Goal: Task Accomplishment & Management: Manage account settings

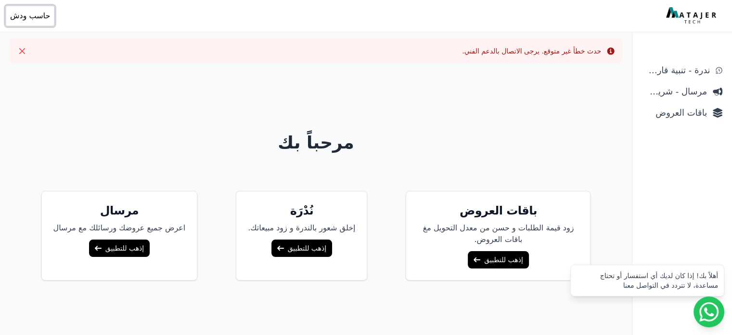
click at [33, 17] on span "حاسب ودش" at bounding box center [30, 16] width 40 height 12
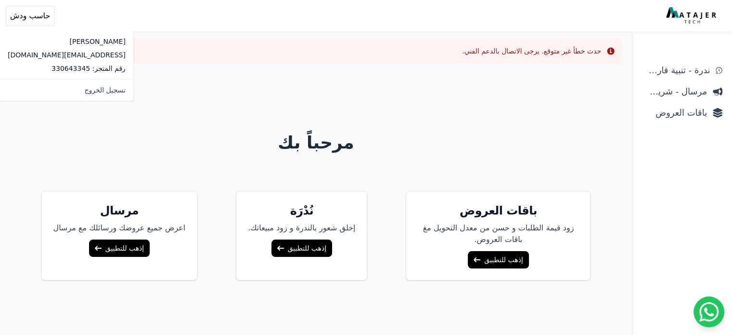
drag, startPoint x: 385, startPoint y: 112, endPoint x: 460, endPoint y: 127, distance: 76.6
click at [385, 112] on div "مرحباً بك باقات العروض زود قيمة الطلبات و حسن من معدل التحويل مغ باقات العروض. …" at bounding box center [316, 238] width 616 height 335
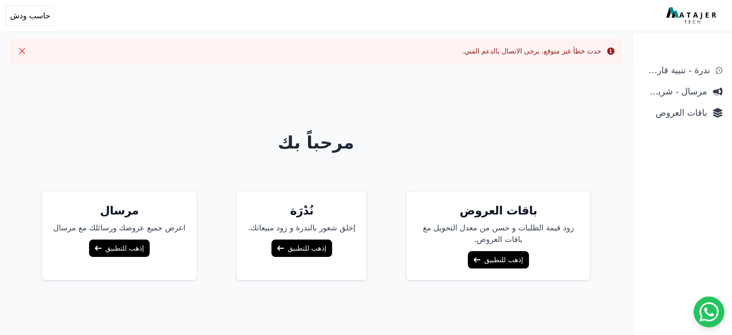
click at [508, 259] on link "إذهب للتطبيق" at bounding box center [498, 259] width 61 height 17
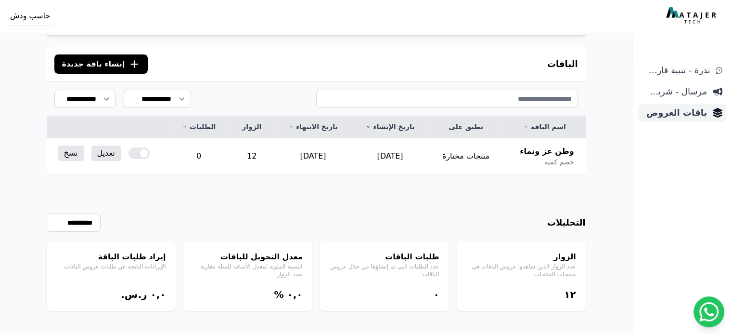
scroll to position [75, 0]
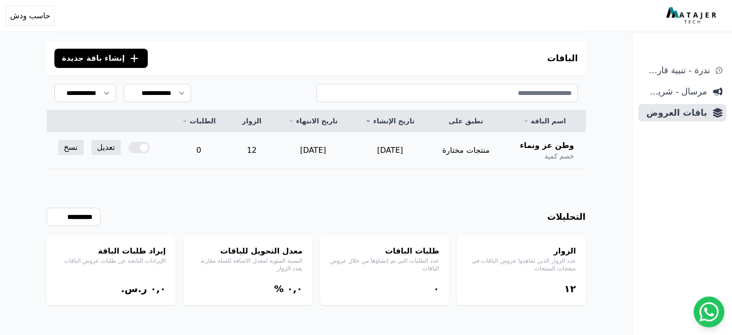
click at [129, 145] on div at bounding box center [139, 148] width 21 height 12
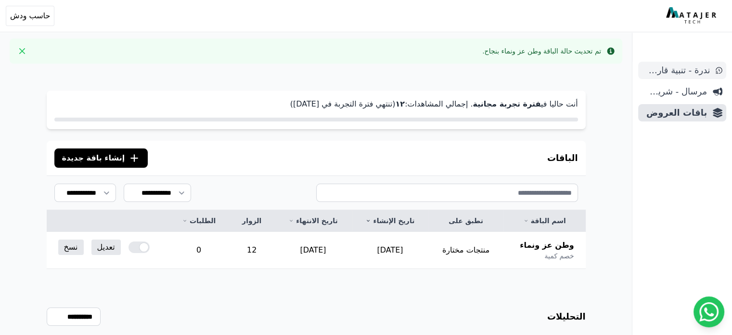
click at [697, 70] on span "ندرة - تنبية قارب علي النفاذ" at bounding box center [676, 70] width 68 height 13
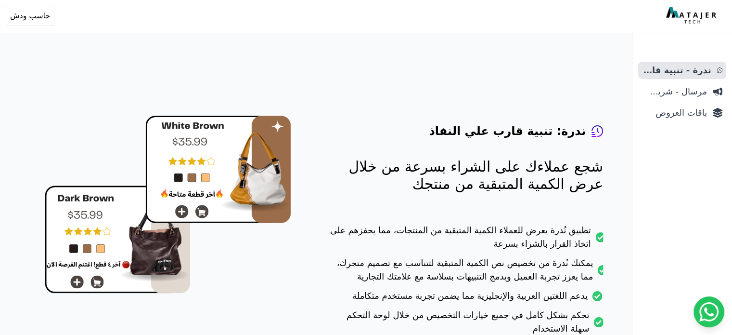
click at [682, 17] on img at bounding box center [692, 15] width 52 height 17
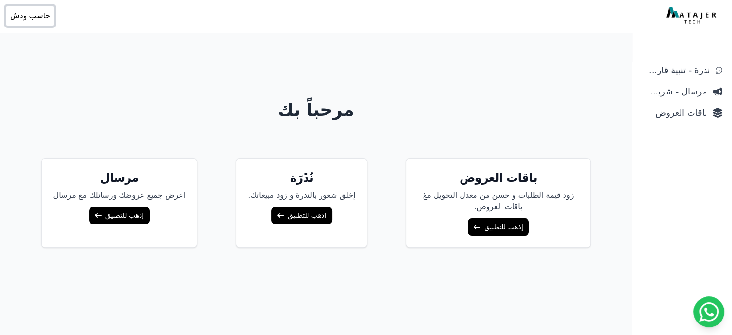
click at [25, 15] on span "حاسب ودش" at bounding box center [30, 16] width 40 height 12
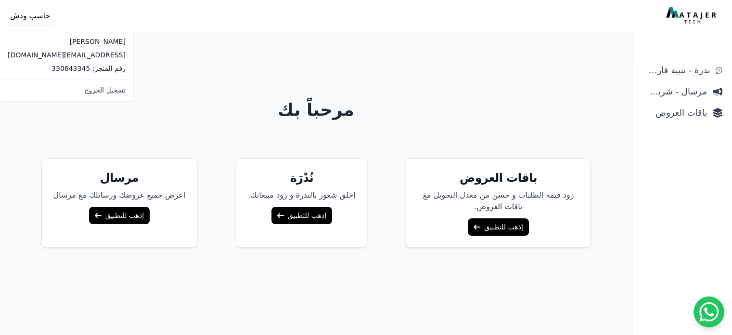
click at [20, 68] on p "رقم المتجر: 330643345" at bounding box center [67, 69] width 118 height 10
click at [73, 92] on link "تسجيل الخروج" at bounding box center [66, 89] width 133 height 17
